Goal: Find specific page/section: Find specific page/section

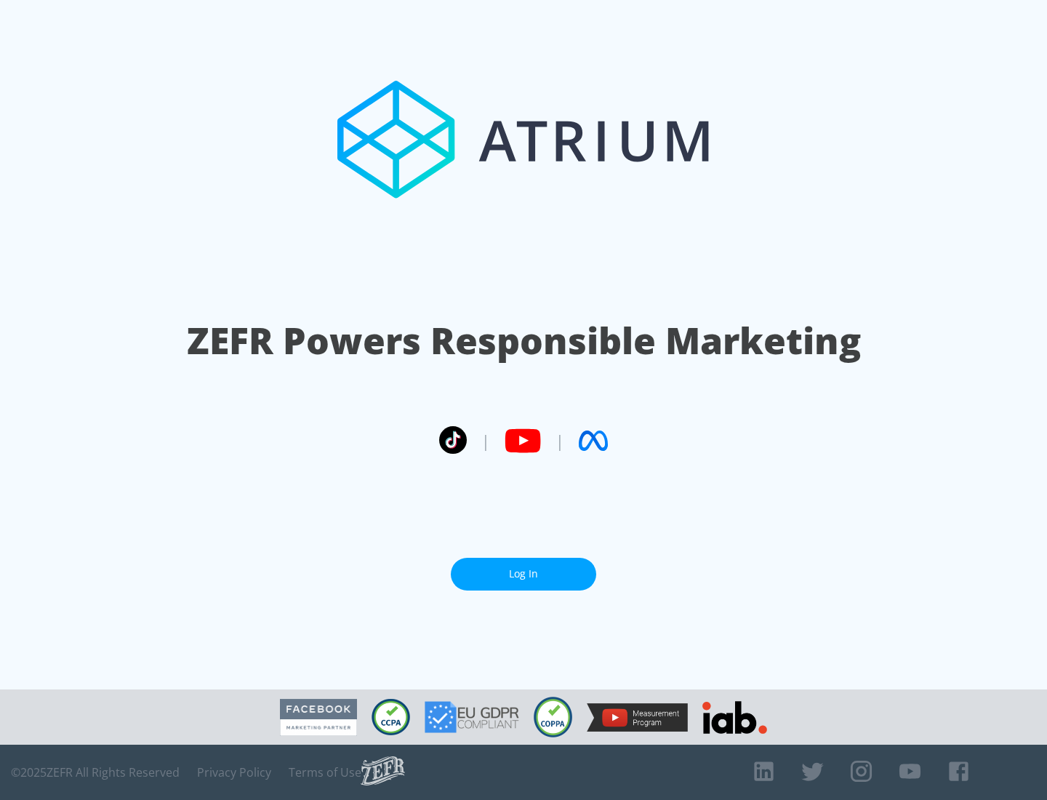
click at [523, 573] on link "Log In" at bounding box center [523, 573] width 145 height 33
